Goal: Task Accomplishment & Management: Complete application form

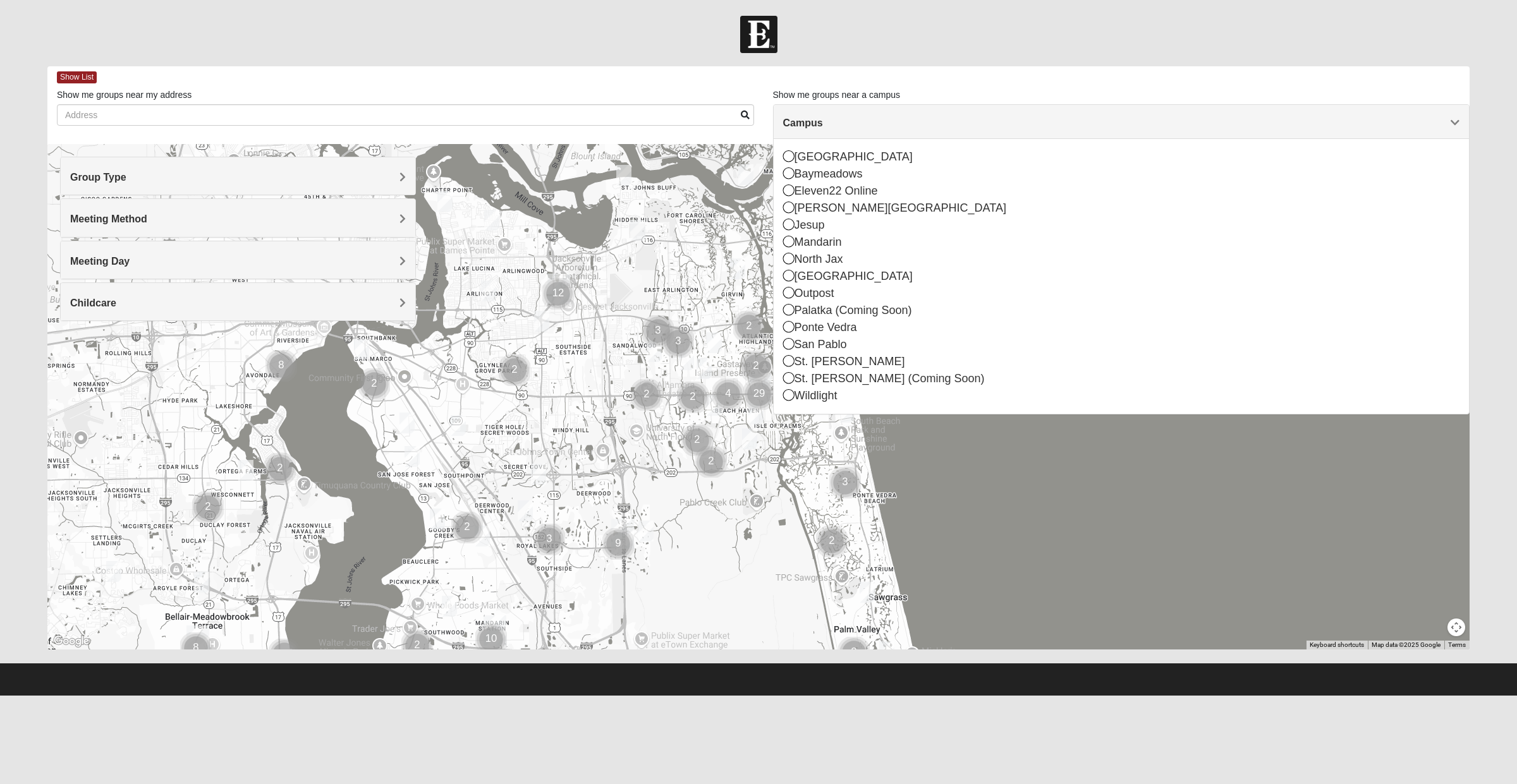
click at [849, 168] on div "Baymeadows" at bounding box center [1121, 174] width 677 height 17
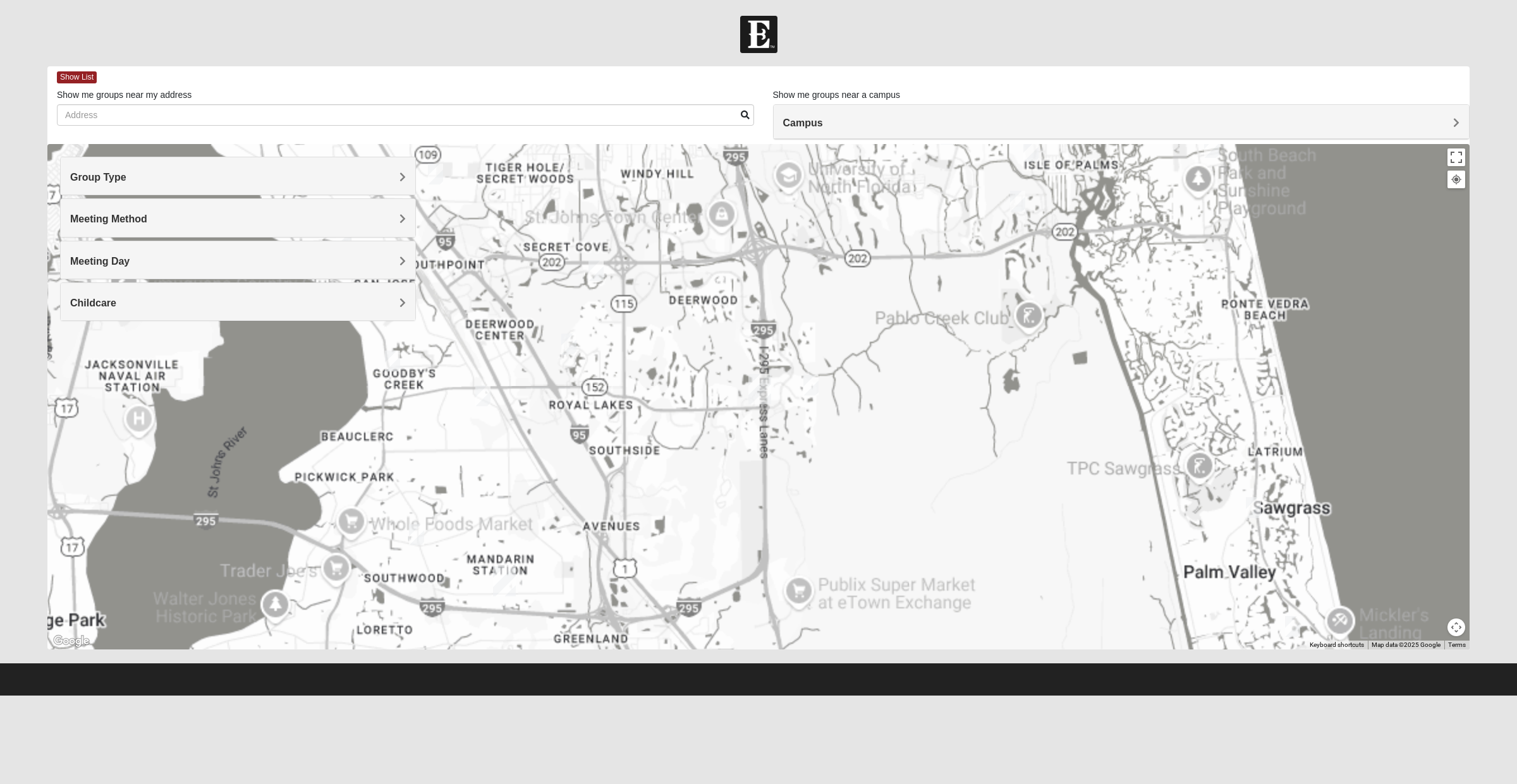
click at [851, 127] on h4 "Campus" at bounding box center [1121, 123] width 677 height 12
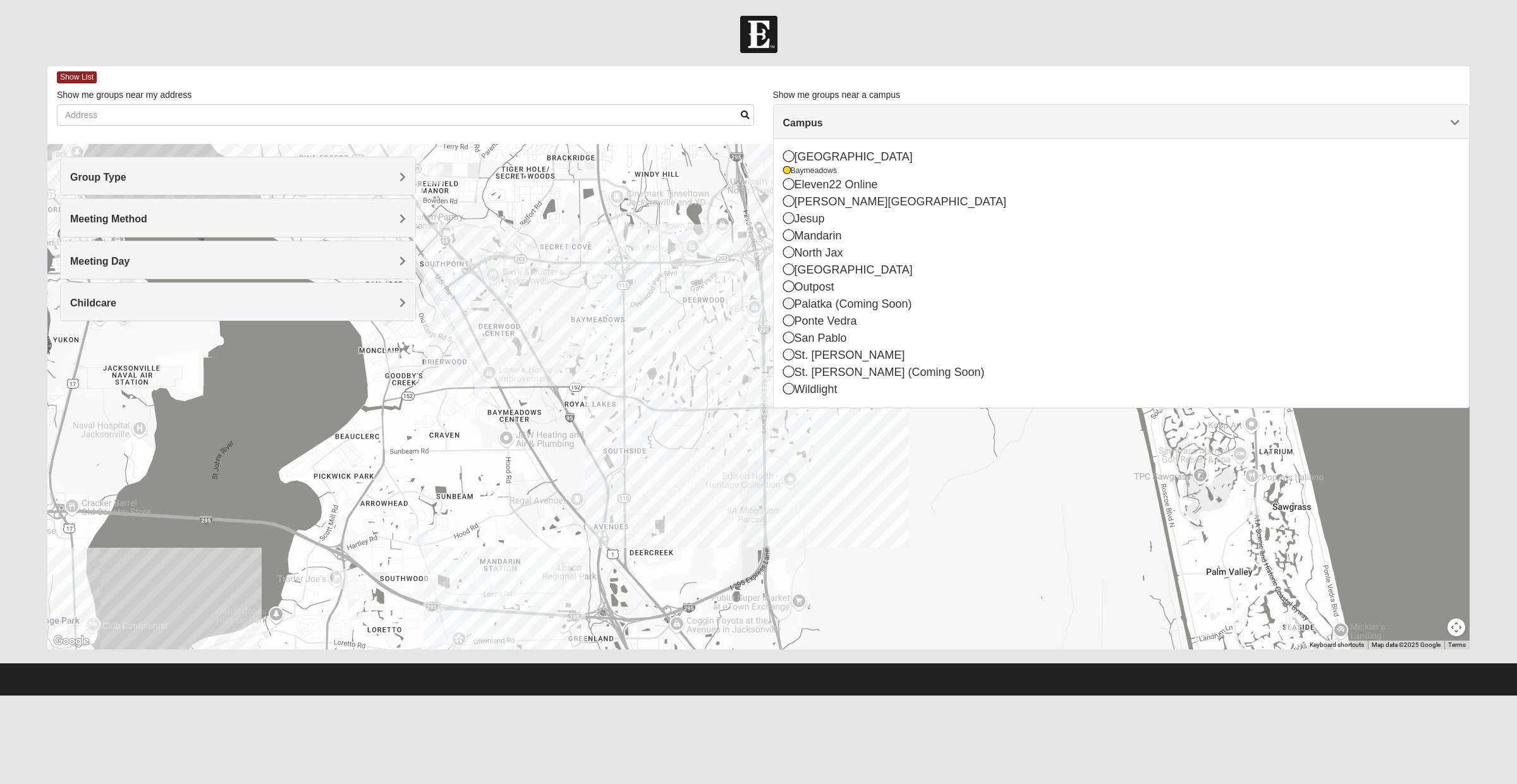
click at [842, 156] on div "[GEOGRAPHIC_DATA]" at bounding box center [1121, 157] width 677 height 17
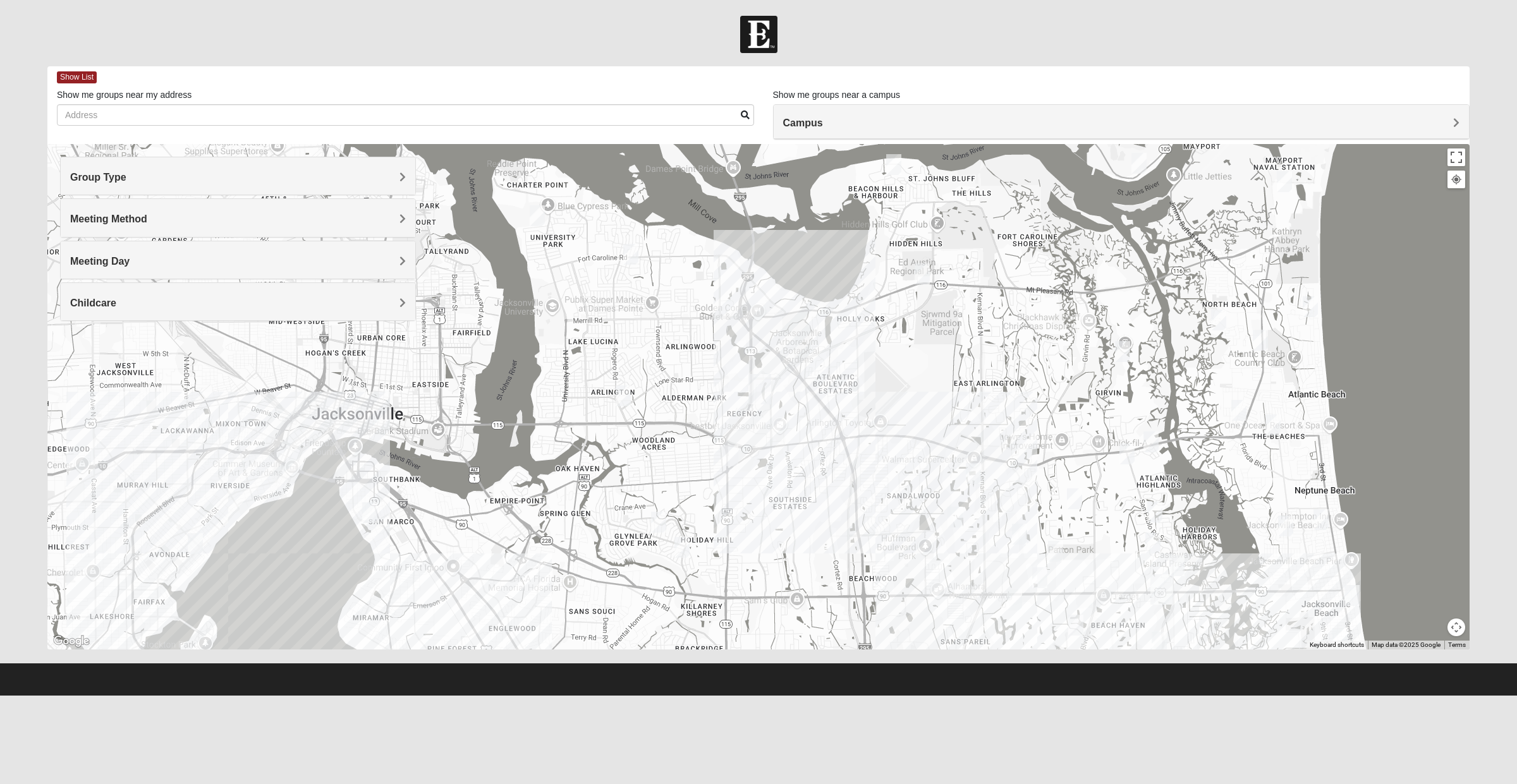
click at [360, 173] on h4 "Group Type" at bounding box center [238, 178] width 335 height 12
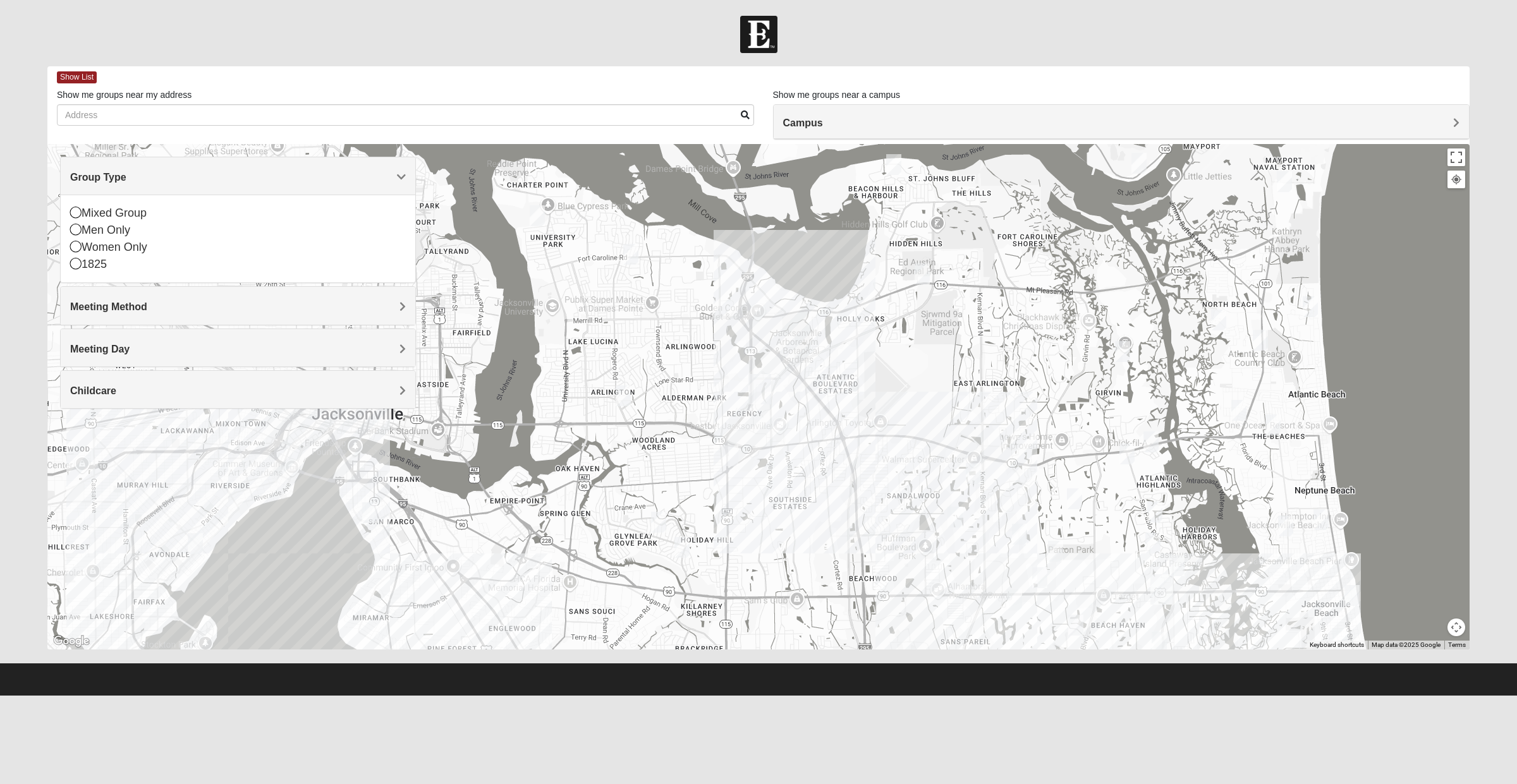
click at [127, 214] on div "Mixed Group" at bounding box center [238, 213] width 335 height 17
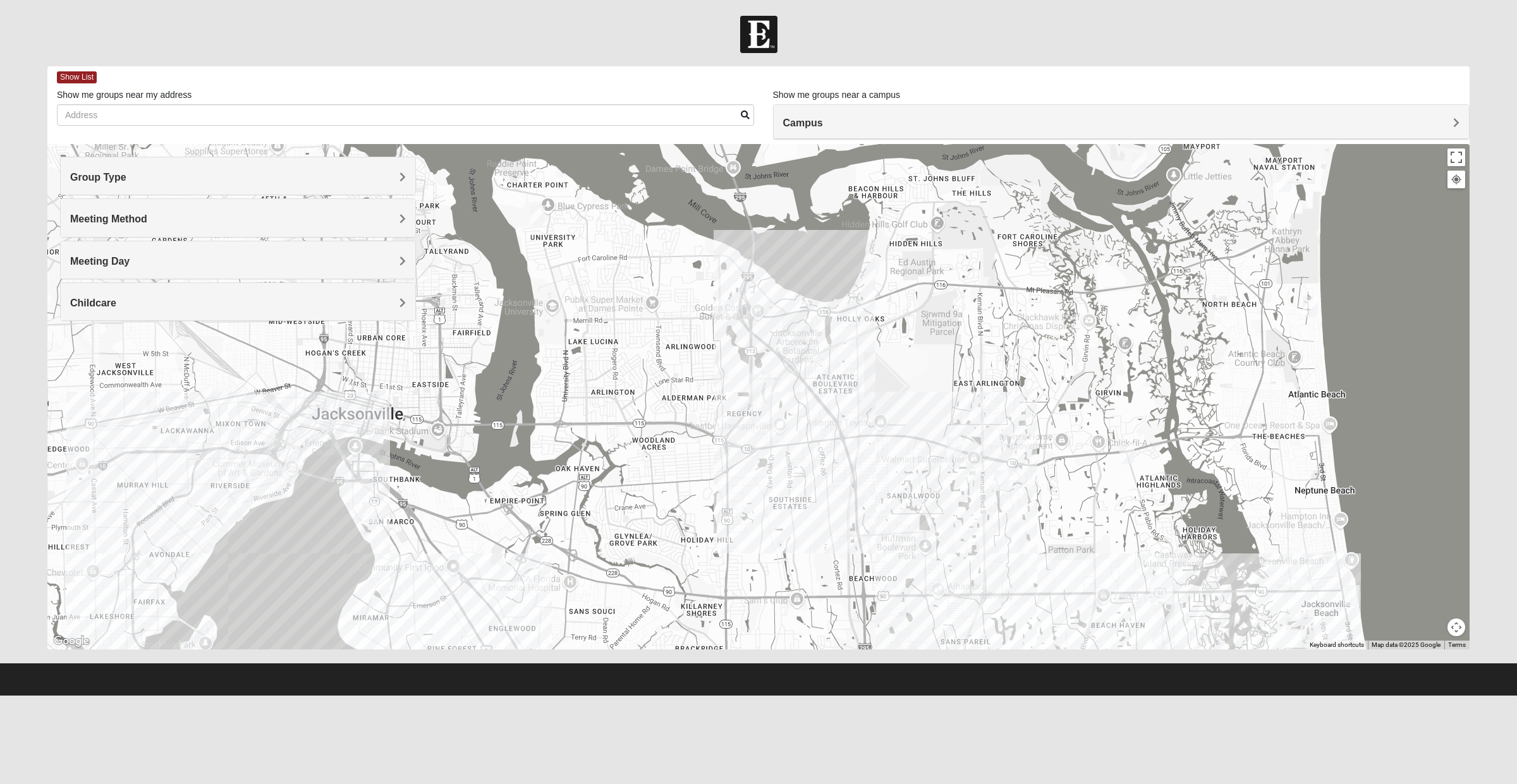
click at [152, 176] on h4 "Group Type" at bounding box center [238, 178] width 335 height 12
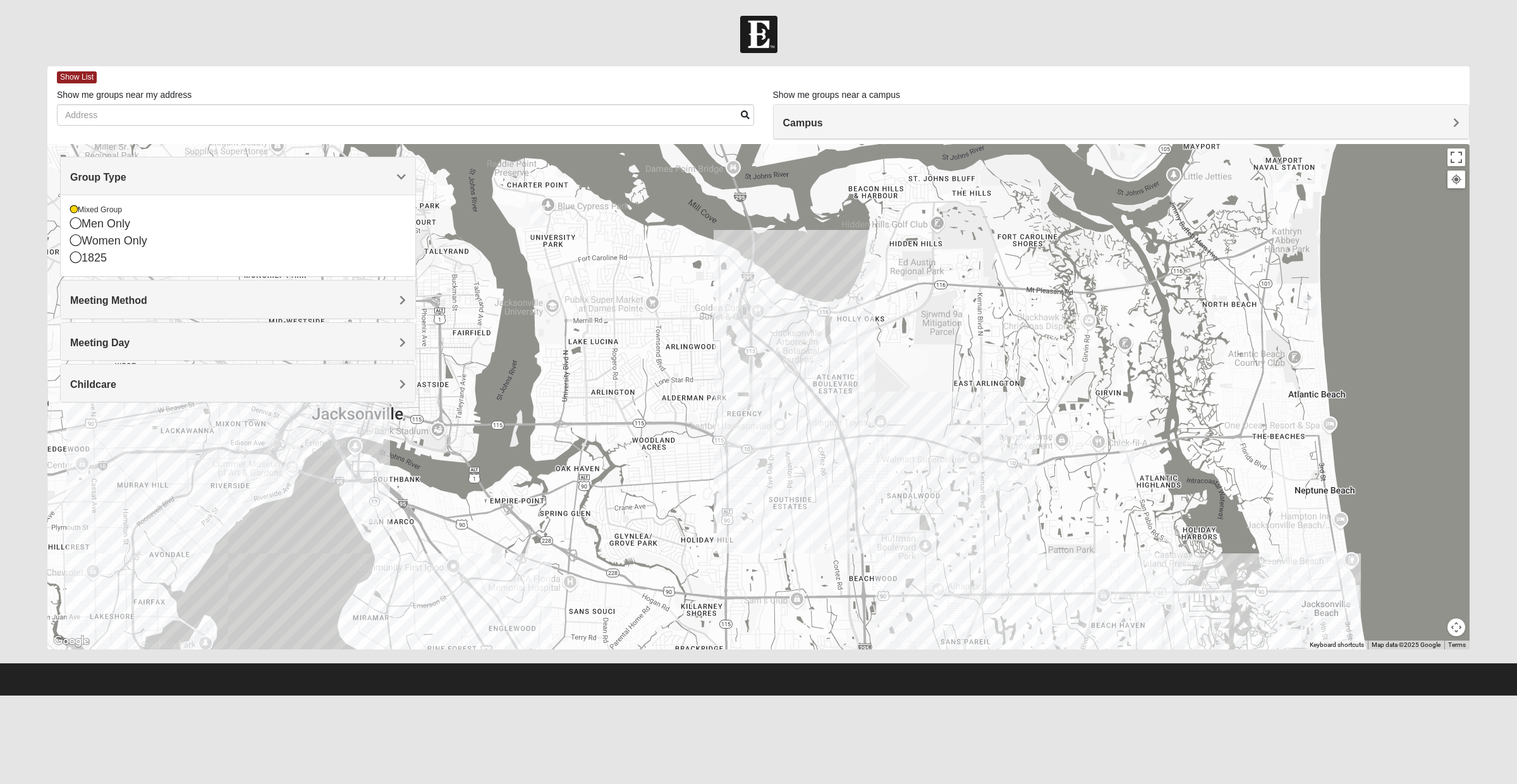
click at [127, 228] on div "Men Only" at bounding box center [238, 224] width 335 height 17
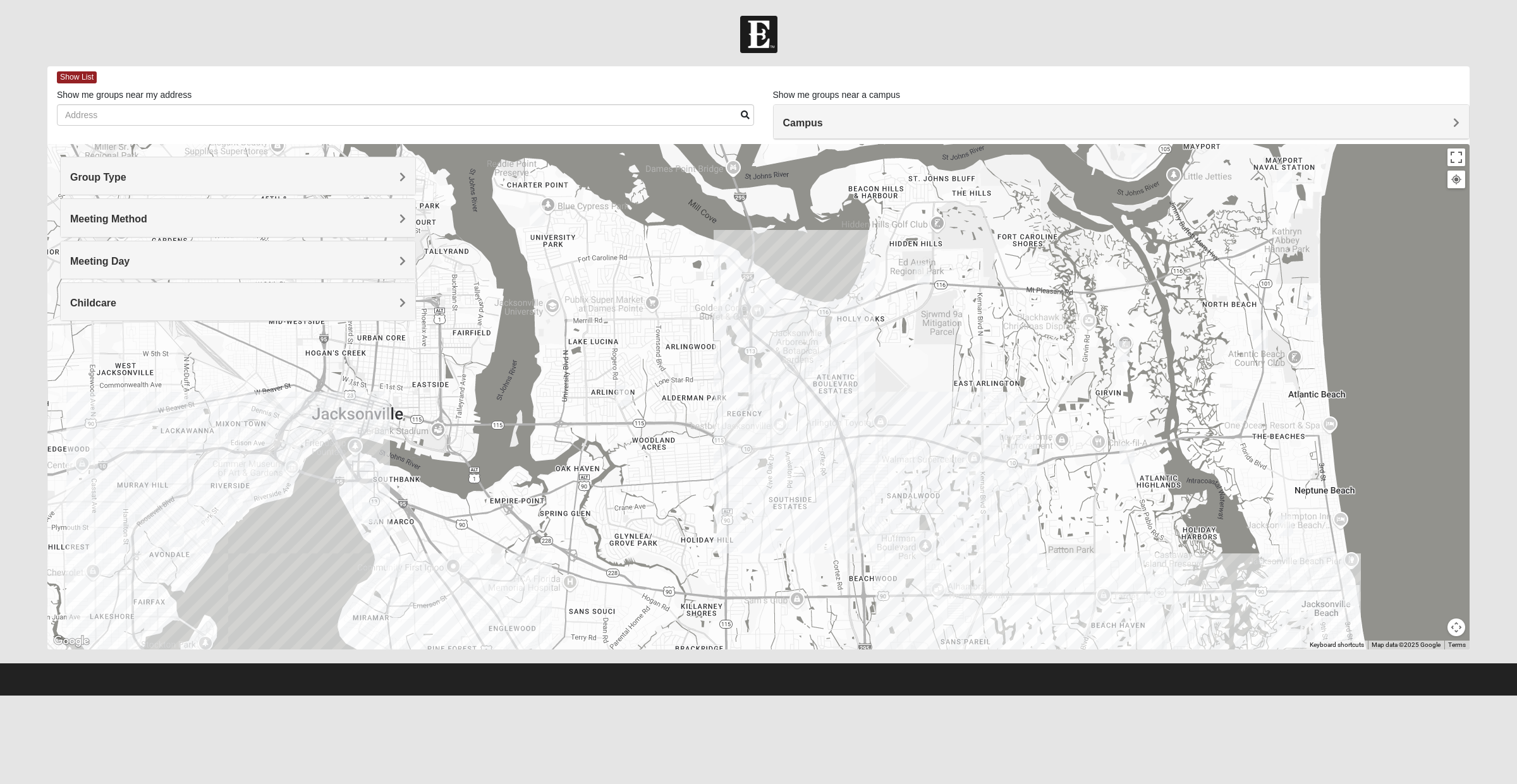
click at [147, 218] on span "Meeting Method" at bounding box center [108, 219] width 77 height 11
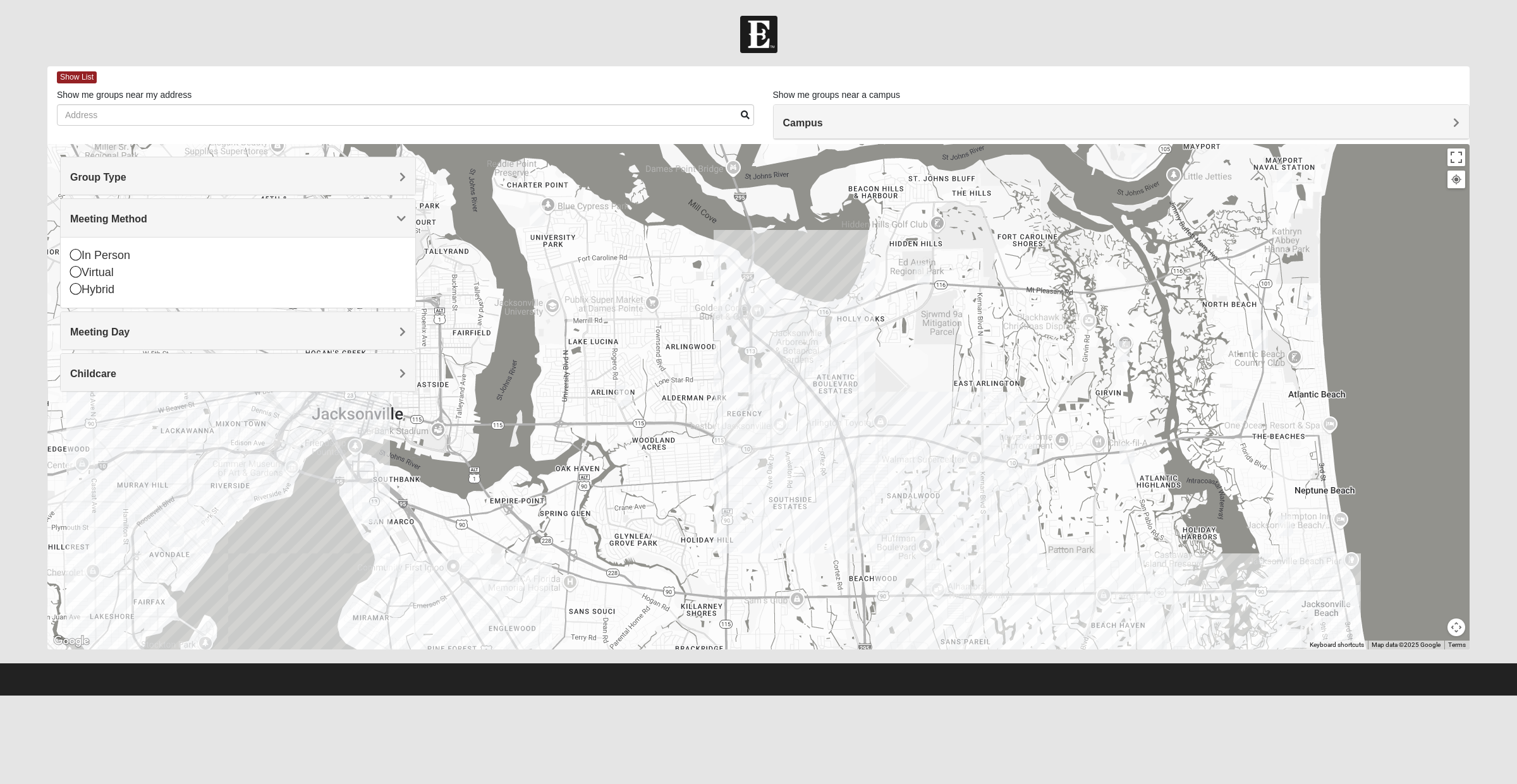
click at [298, 328] on h4 "Meeting Day" at bounding box center [238, 332] width 335 height 12
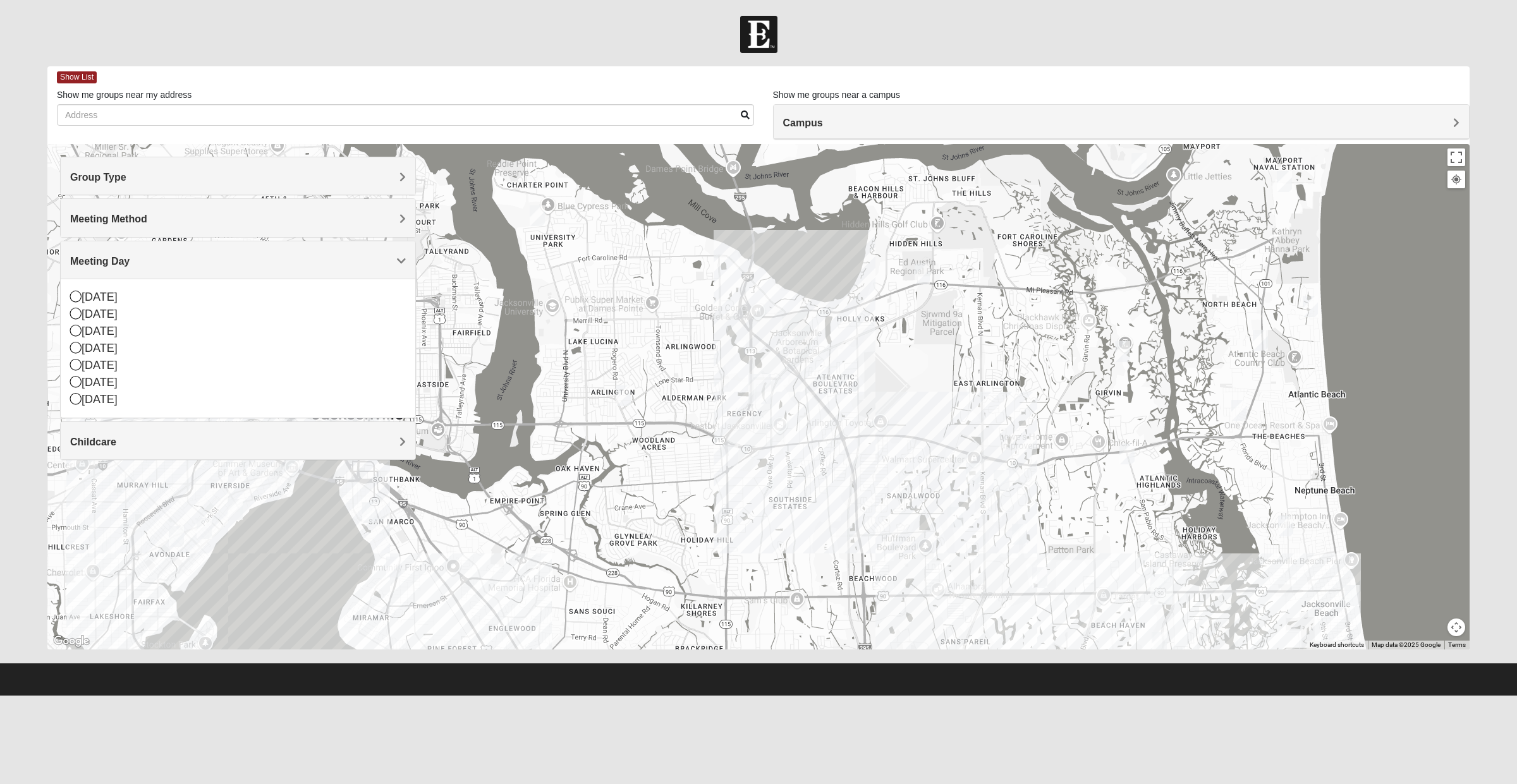
click at [110, 333] on div "[DATE]" at bounding box center [238, 331] width 335 height 17
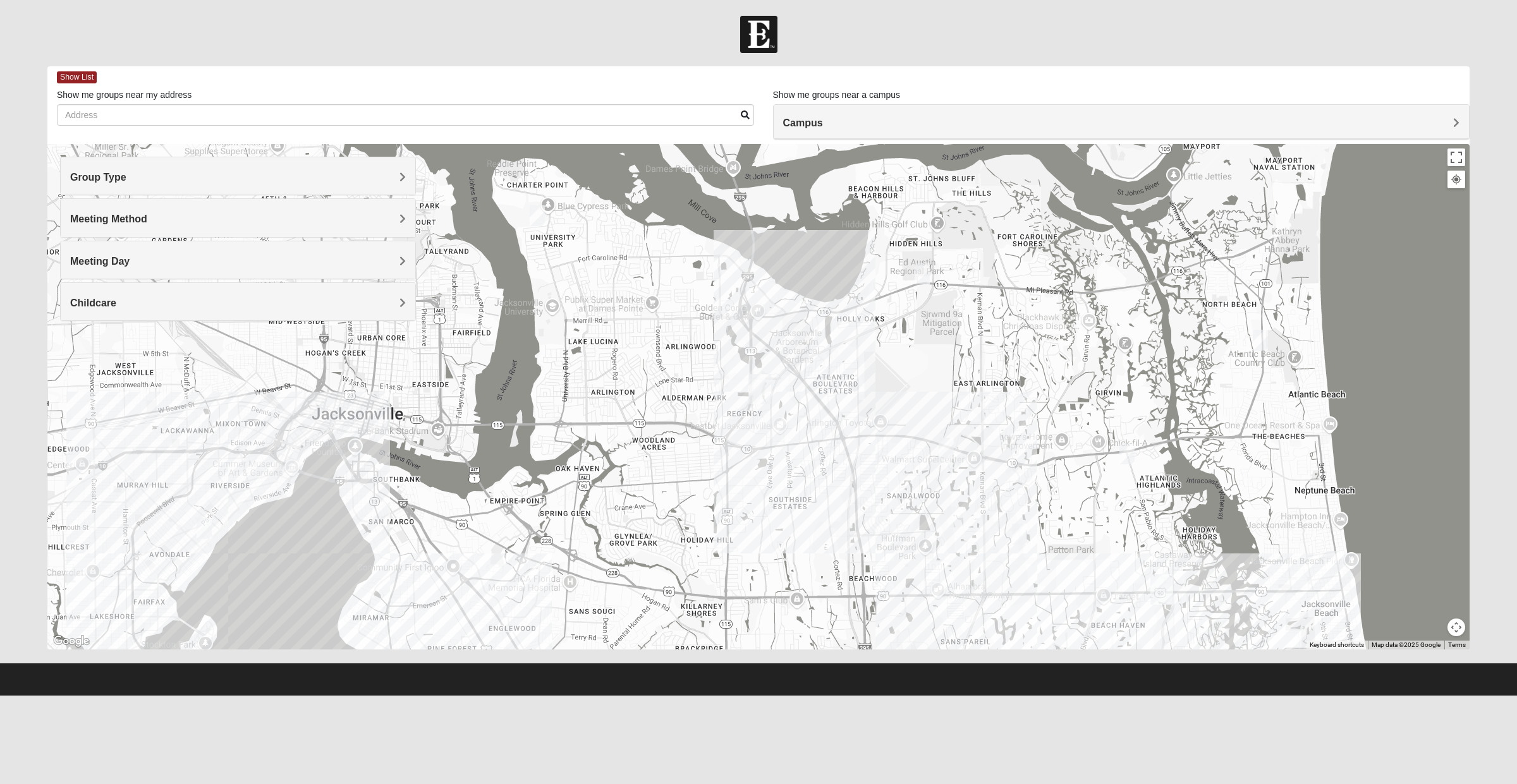
click at [542, 212] on img "Mixed Walker 32277" at bounding box center [538, 215] width 26 height 31
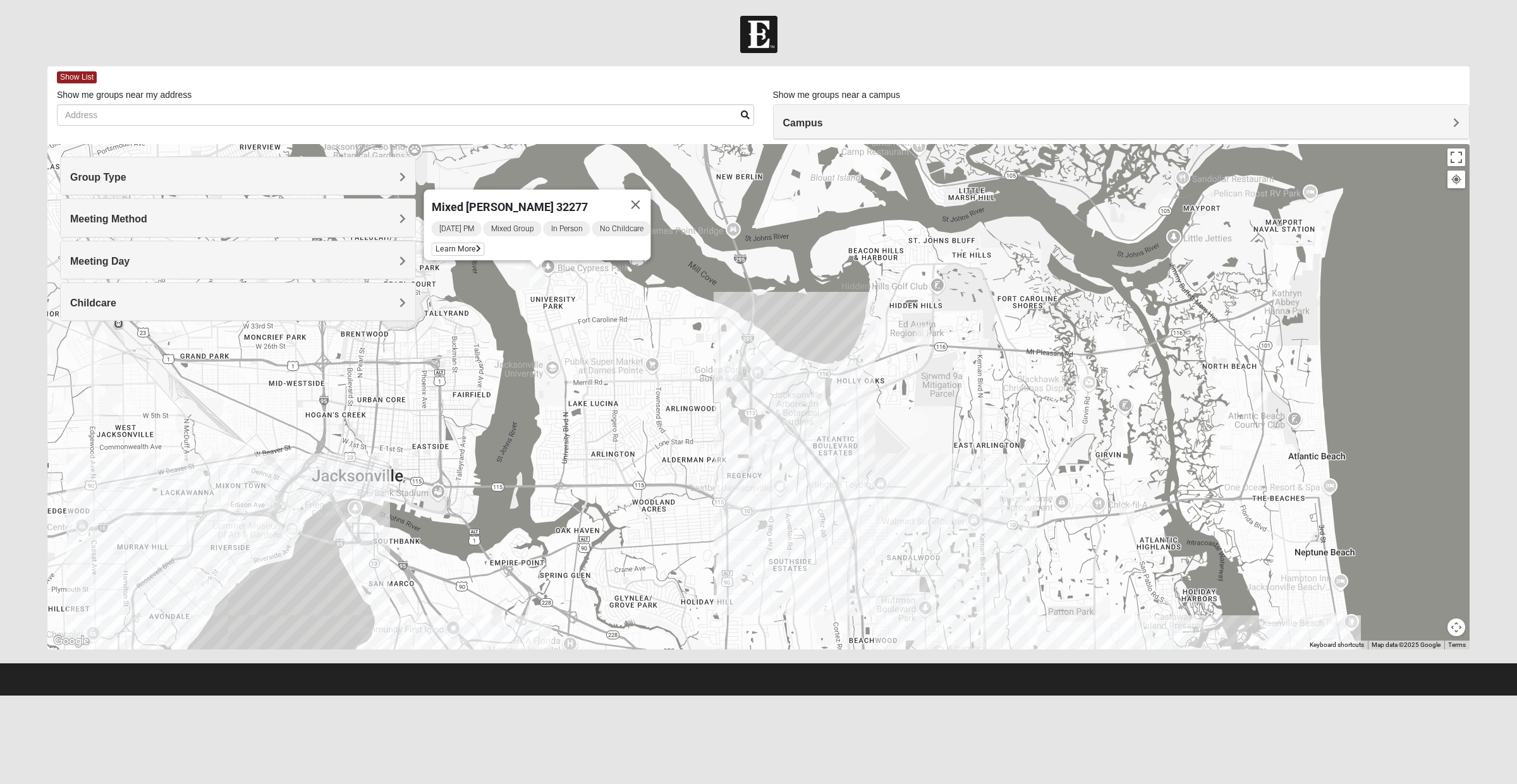
click at [920, 333] on img "Mens Mendonsa 32225" at bounding box center [922, 335] width 26 height 31
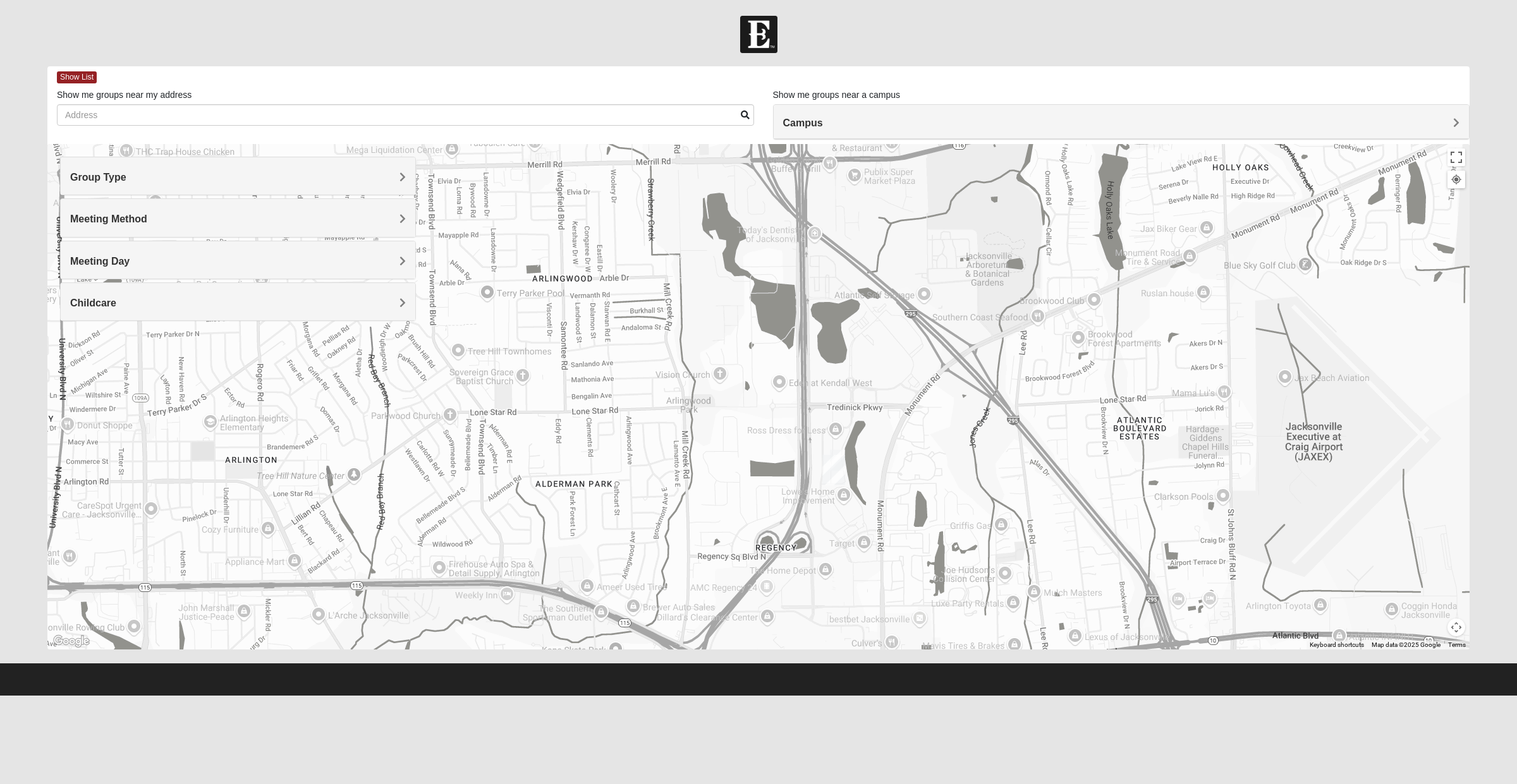
click at [846, 462] on img "Arlington" at bounding box center [833, 469] width 33 height 40
click at [885, 398] on button "Close" at bounding box center [893, 413] width 31 height 31
click at [846, 448] on img "On Campus Mixed Yant 32225" at bounding box center [837, 460] width 26 height 31
click at [762, 425] on span "Learn More" at bounding box center [744, 431] width 53 height 13
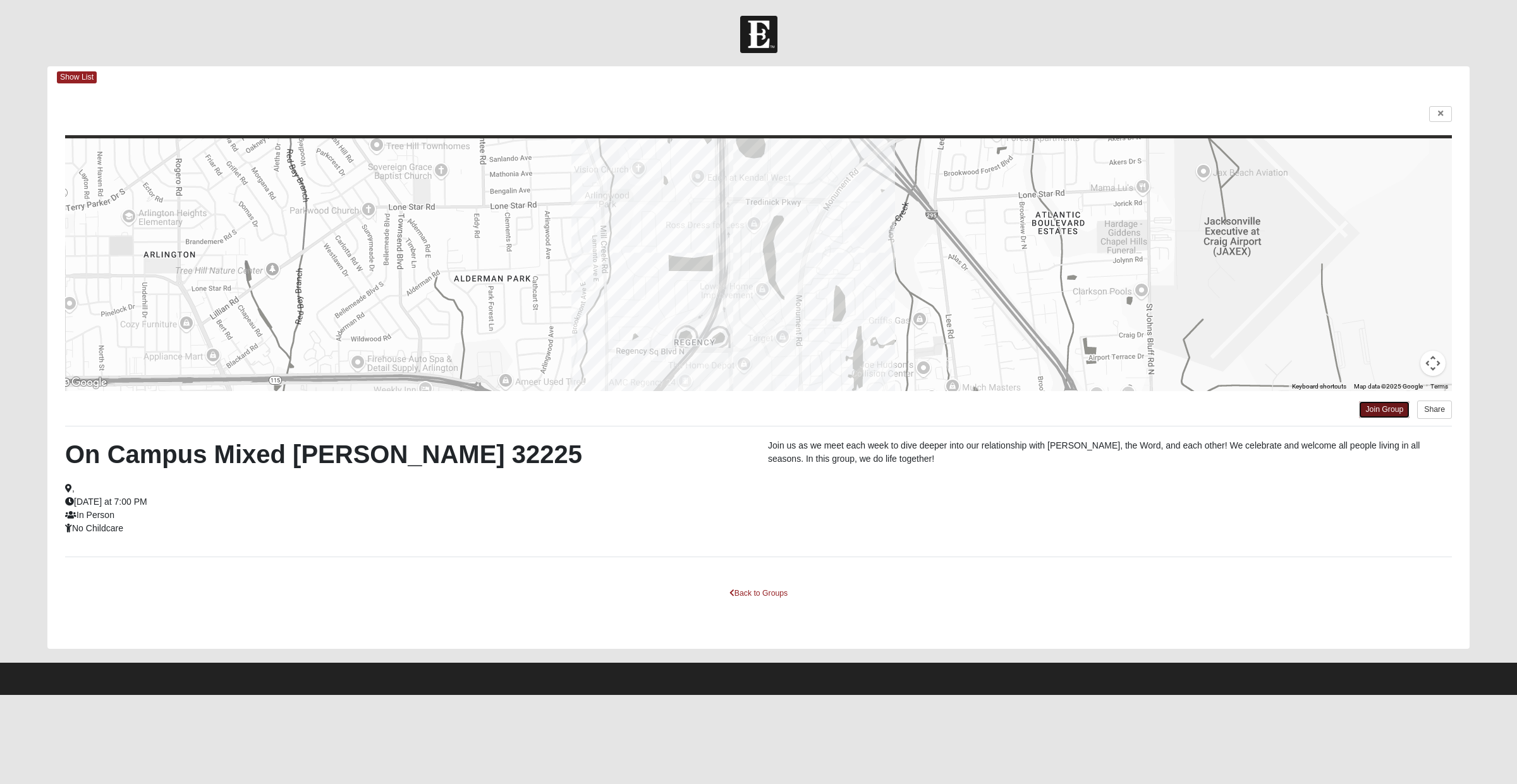
click at [1369, 414] on link "Join Group" at bounding box center [1384, 409] width 50 height 17
